Goal: Navigation & Orientation: Find specific page/section

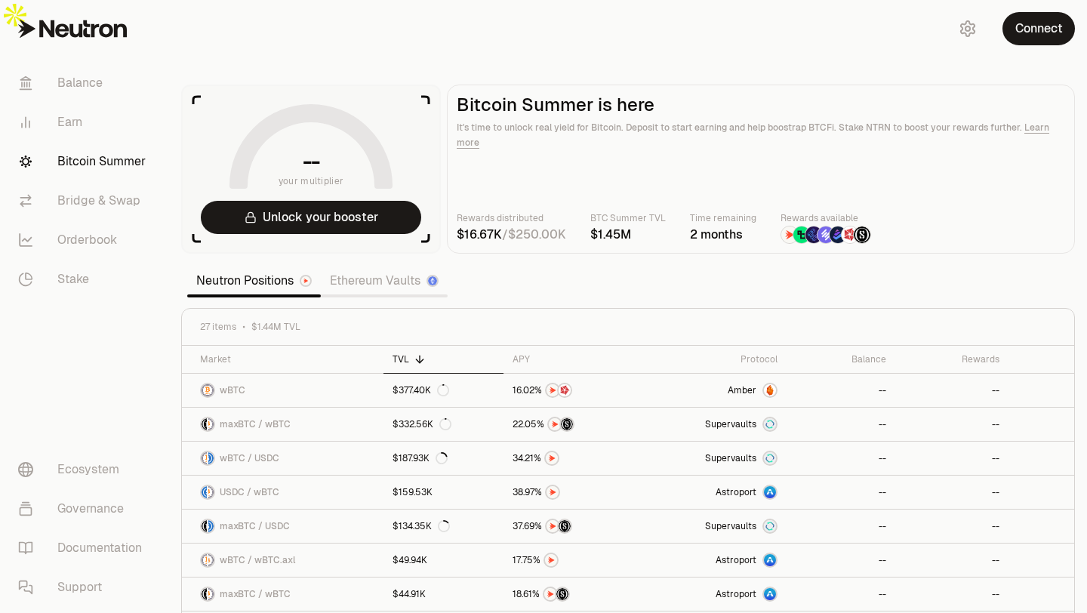
click at [407, 266] on link "Ethereum Vaults" at bounding box center [384, 281] width 127 height 30
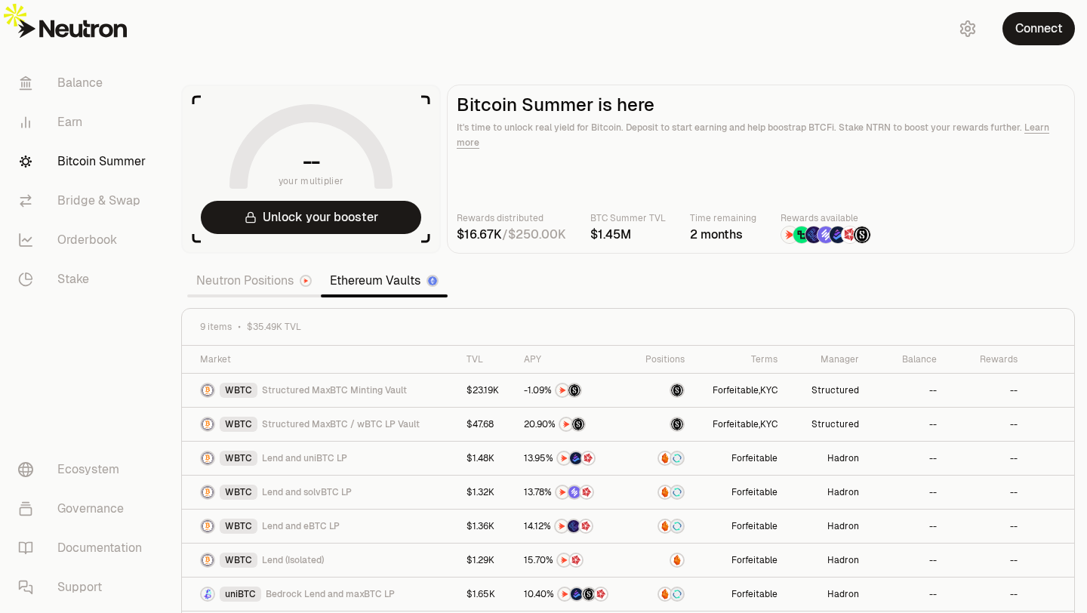
click at [281, 266] on link "Neutron Positions" at bounding box center [254, 281] width 134 height 30
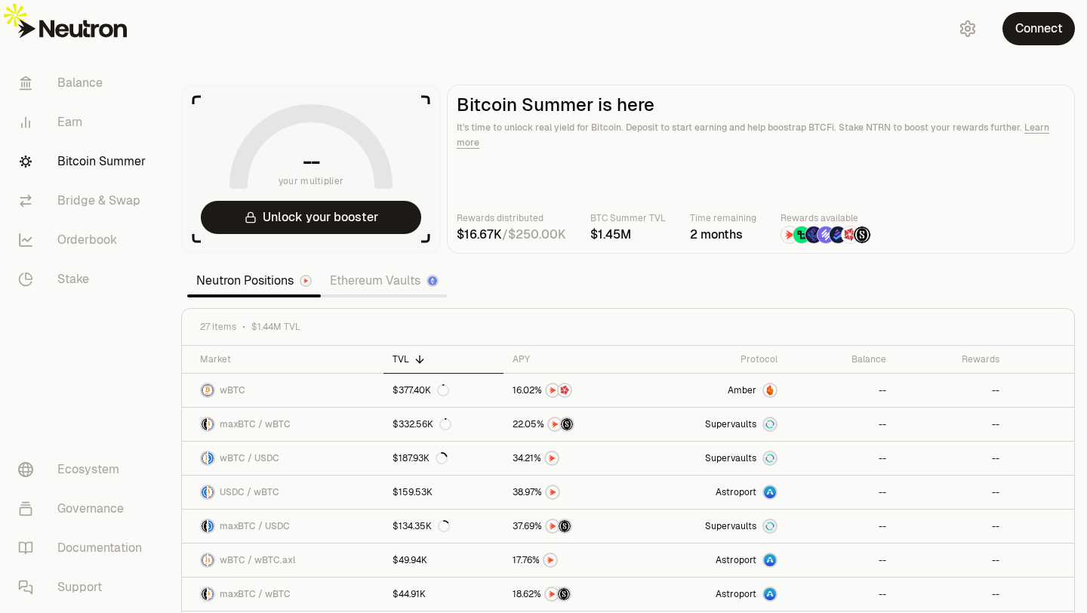
click at [388, 266] on link "Ethereum Vaults" at bounding box center [384, 281] width 127 height 30
